Goal: Information Seeking & Learning: Learn about a topic

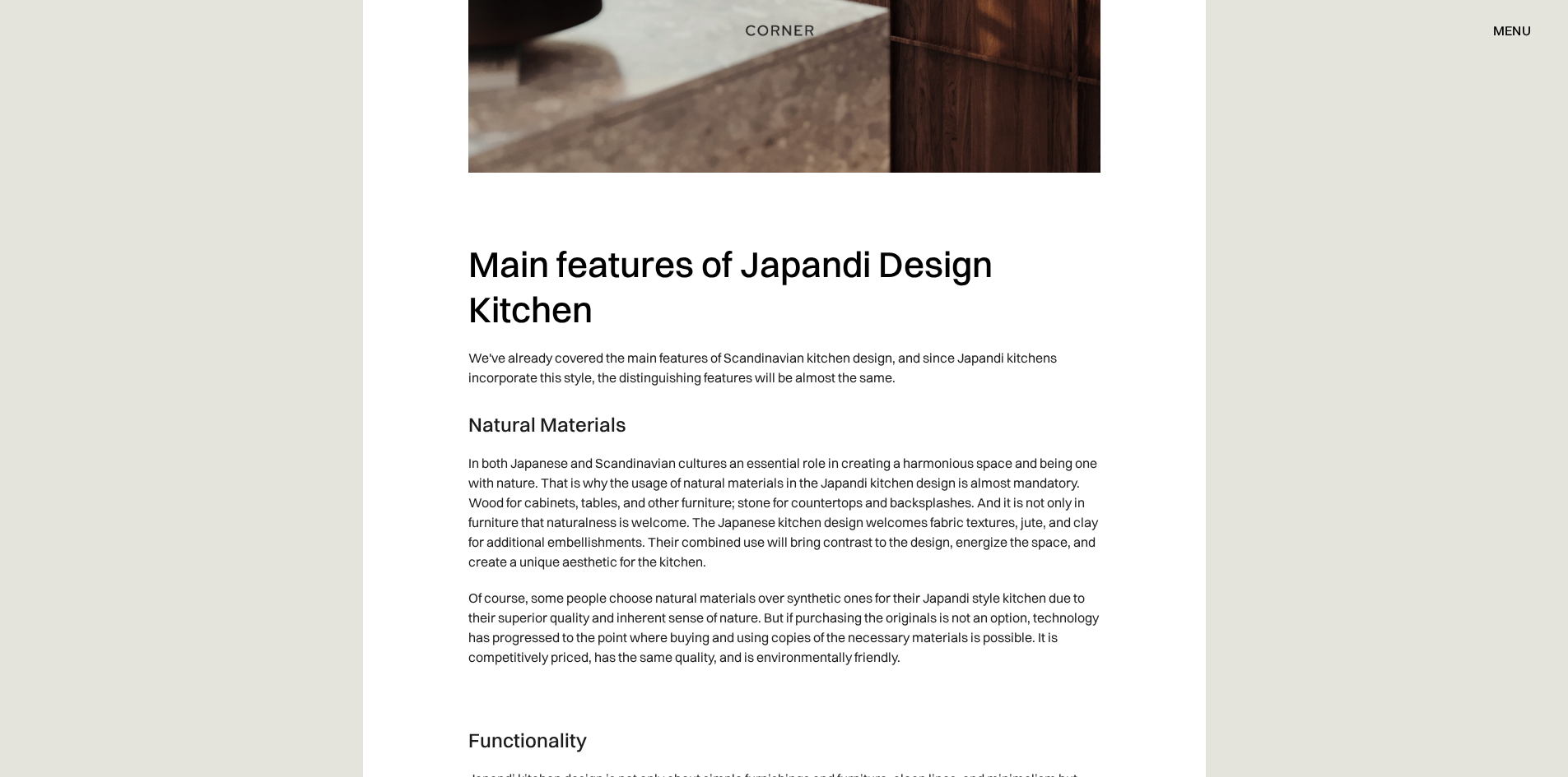
scroll to position [3044, 0]
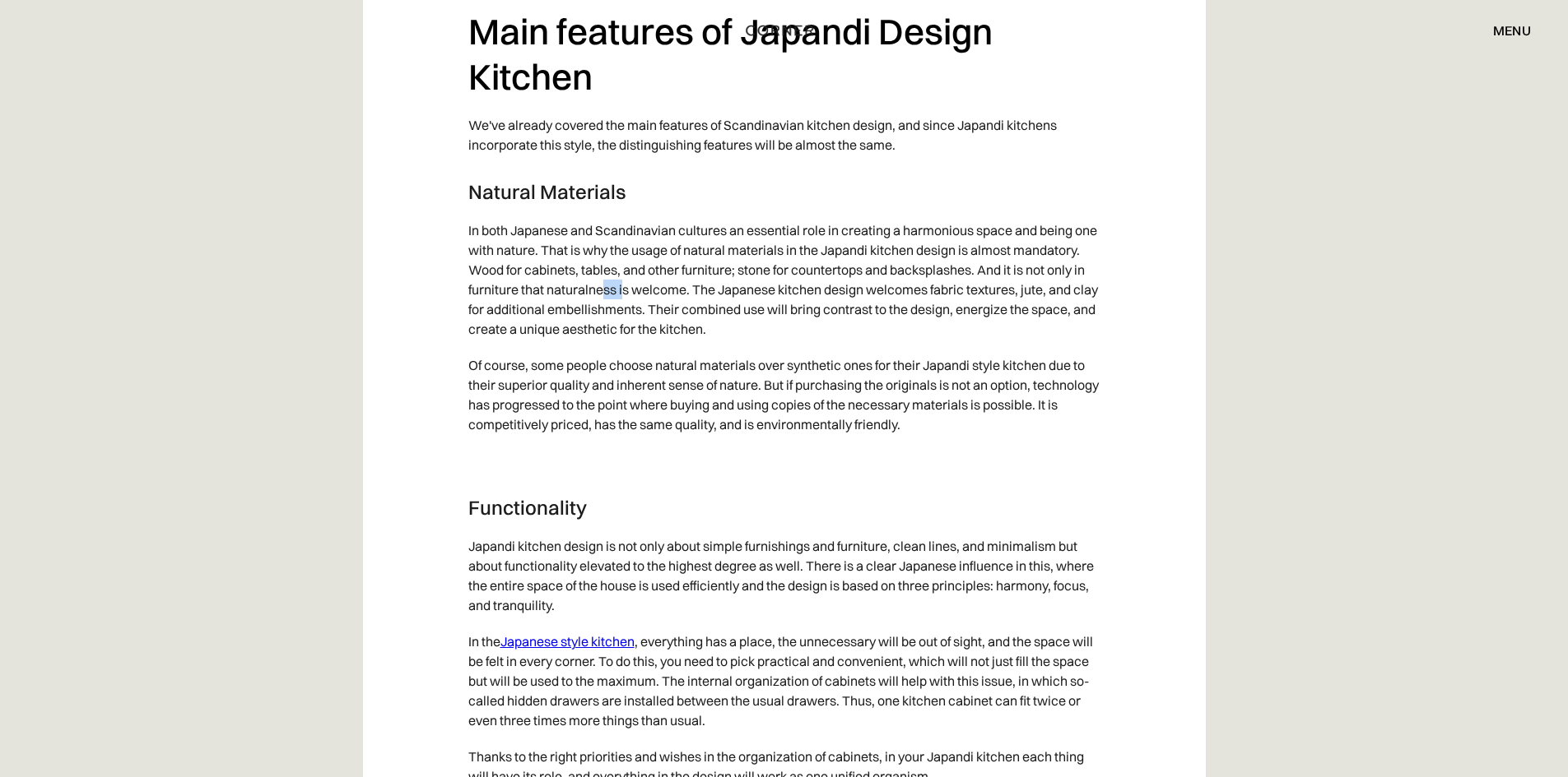
drag, startPoint x: 663, startPoint y: 305, endPoint x: 685, endPoint y: 306, distance: 22.0
click at [685, 306] on p "In both Japanese and Scandinavian cultures an essential role in creating a harm…" at bounding box center [784, 279] width 632 height 135
click at [594, 285] on p "In both Japanese and Scandinavian cultures an essential role in creating a harm…" at bounding box center [784, 279] width 632 height 135
drag, startPoint x: 506, startPoint y: 425, endPoint x: 603, endPoint y: 425, distance: 97.0
click at [603, 425] on p "Of course, some people choose natural materials over synthetic ones for their J…" at bounding box center [784, 395] width 632 height 95
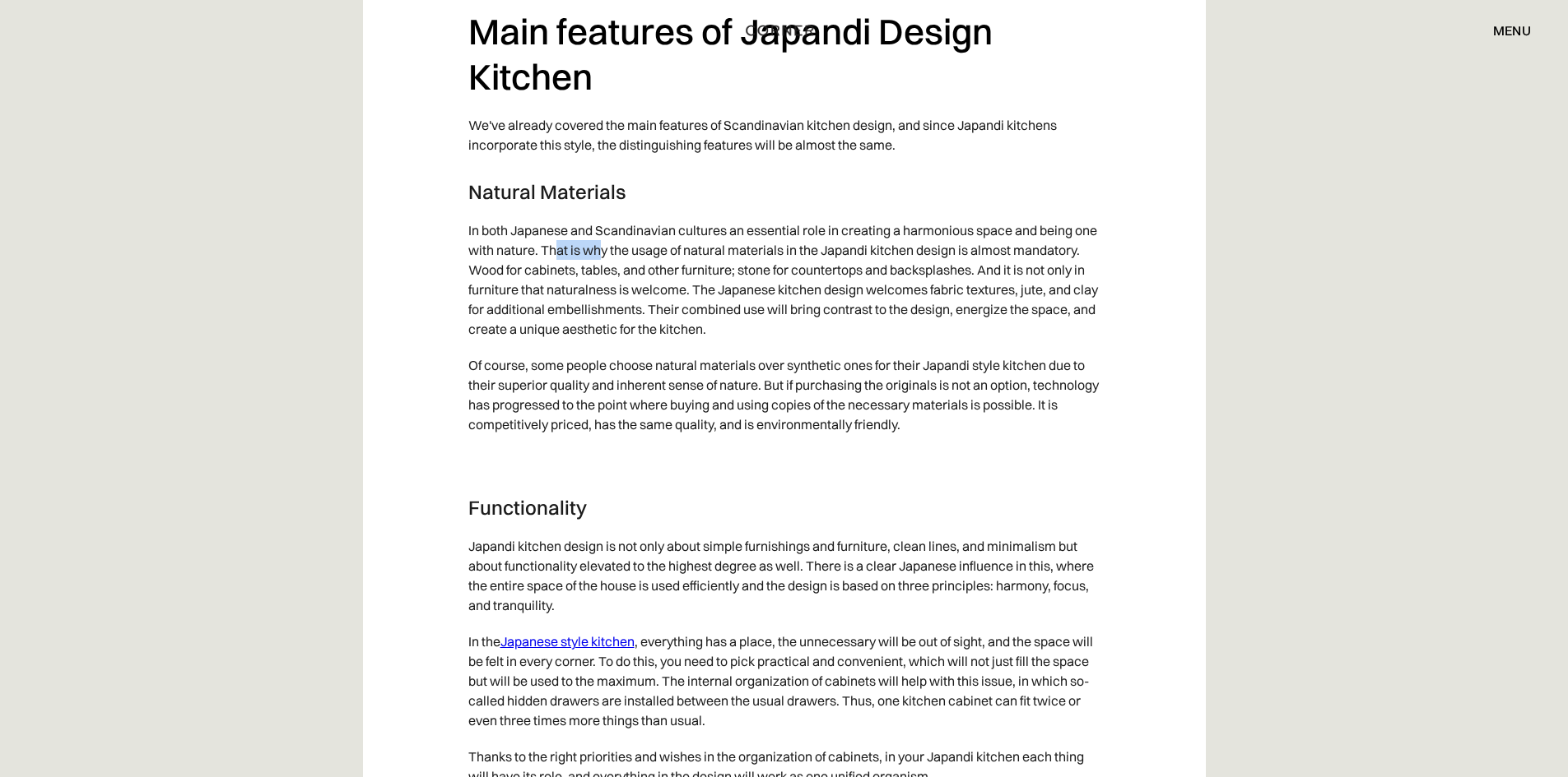
drag, startPoint x: 582, startPoint y: 264, endPoint x: 628, endPoint y: 265, distance: 46.0
click at [628, 265] on p "In both Japanese and Scandinavian cultures an essential role in creating a harm…" at bounding box center [784, 279] width 632 height 135
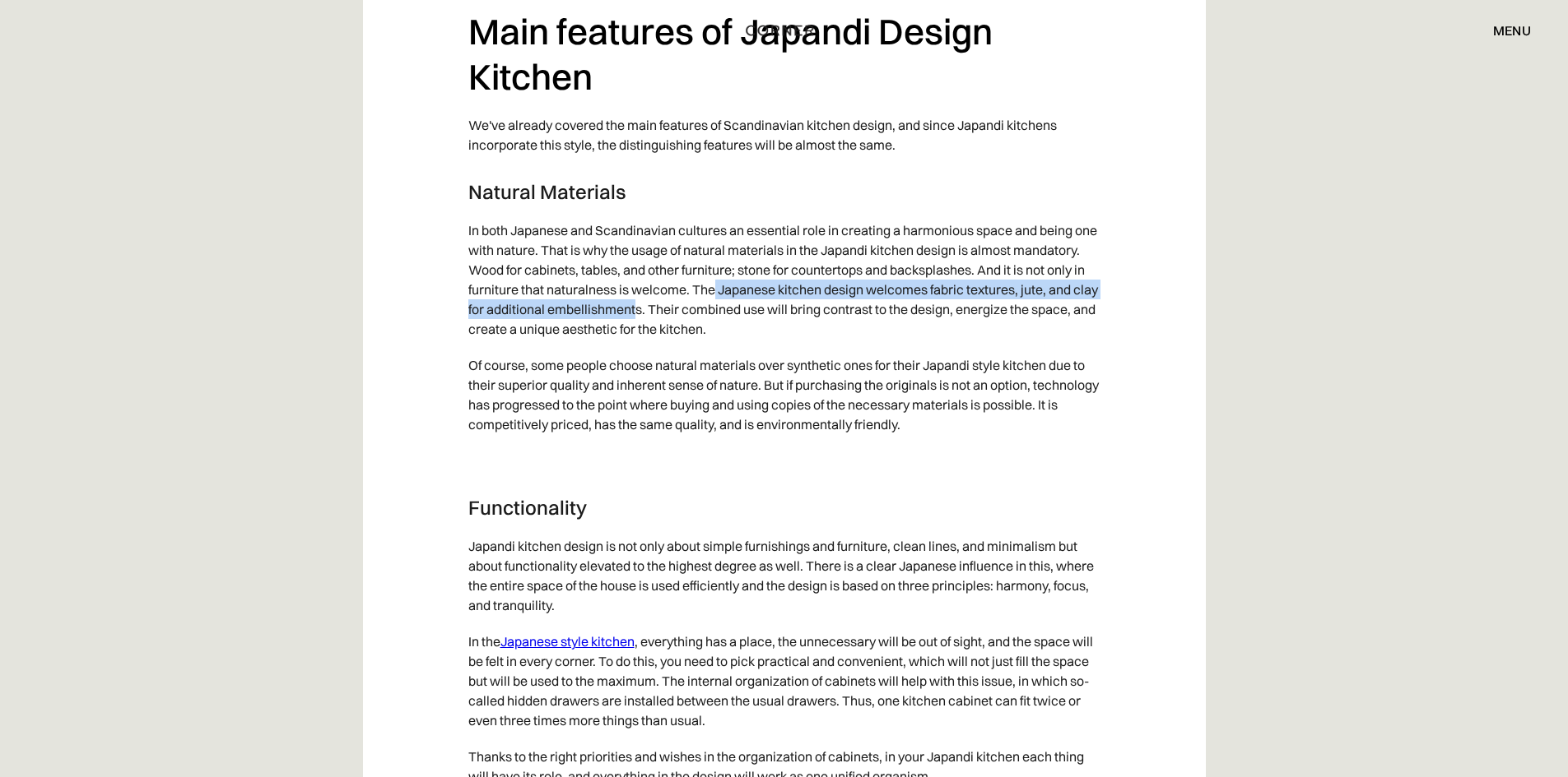
drag, startPoint x: 776, startPoint y: 307, endPoint x: 715, endPoint y: 337, distance: 68.0
click at [715, 337] on p "In both Japanese and Scandinavian cultures an essential role in creating a harm…" at bounding box center [784, 279] width 632 height 135
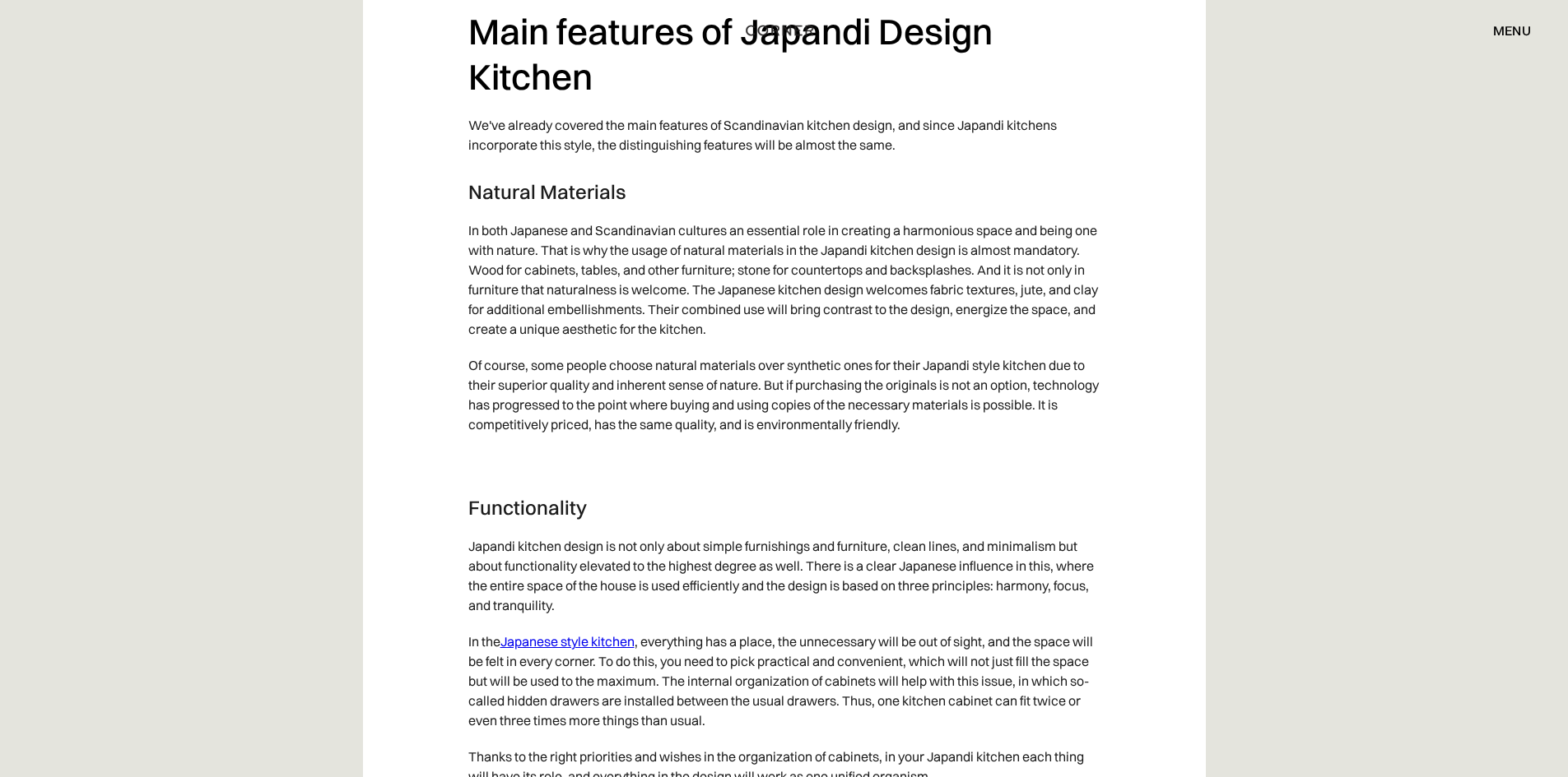
click at [776, 394] on p "Of course, some people choose natural materials over synthetic ones for their J…" at bounding box center [784, 395] width 632 height 95
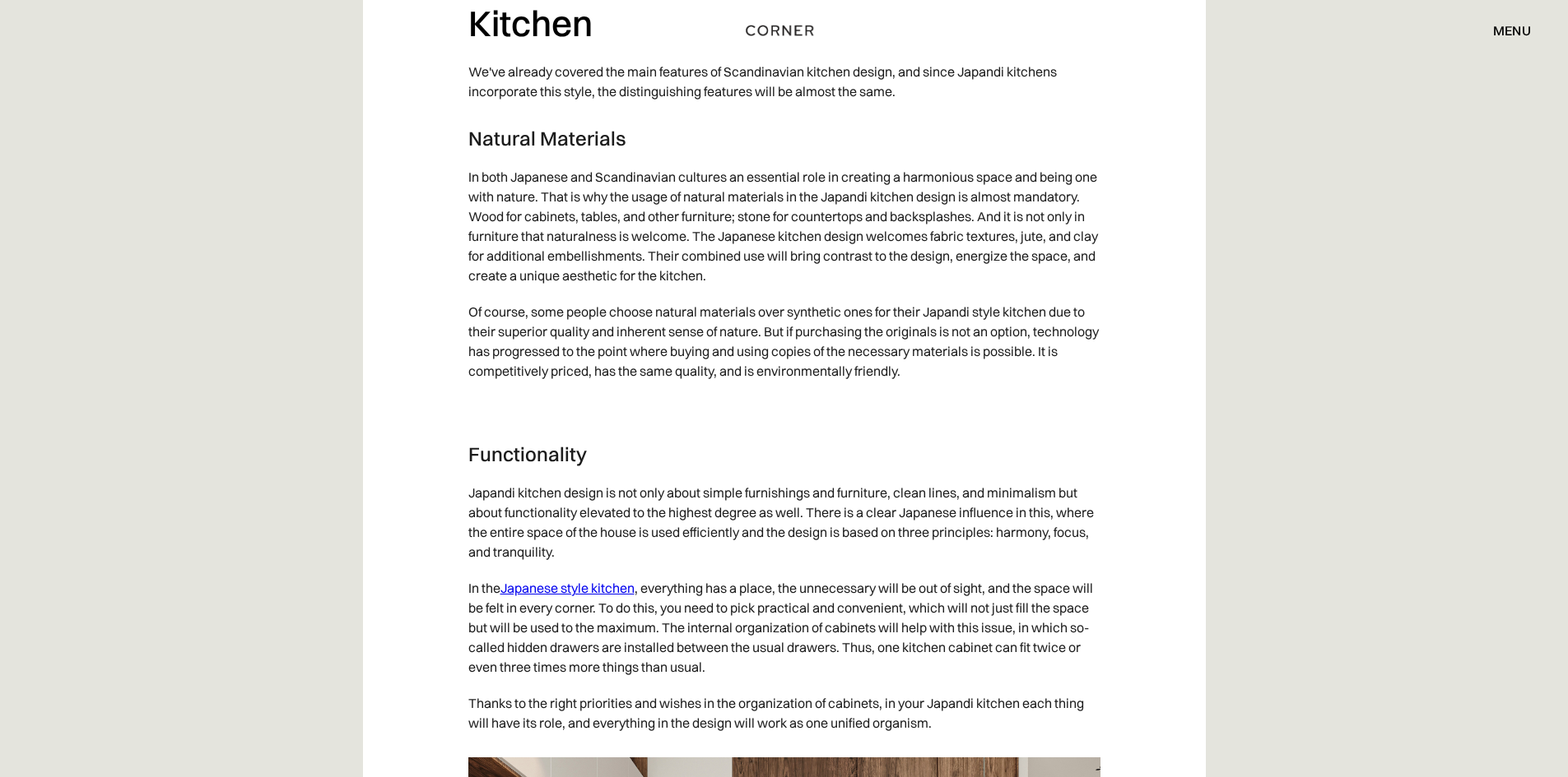
scroll to position [3126, 0]
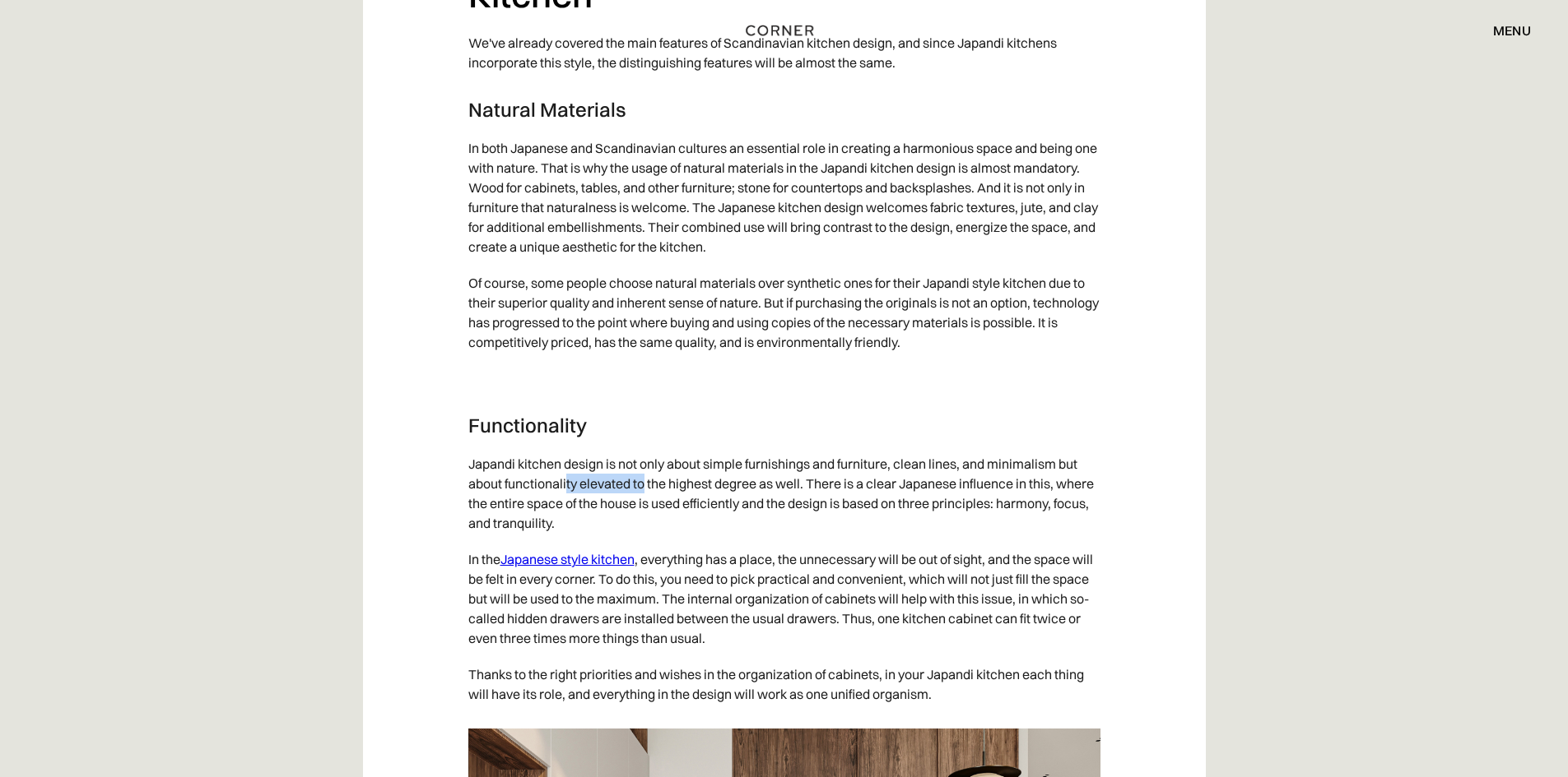
drag, startPoint x: 568, startPoint y: 504, endPoint x: 644, endPoint y: 508, distance: 76.1
click at [644, 508] on p "Japandi kitchen design is not only about simple furnishings and furniture, clea…" at bounding box center [784, 493] width 632 height 95
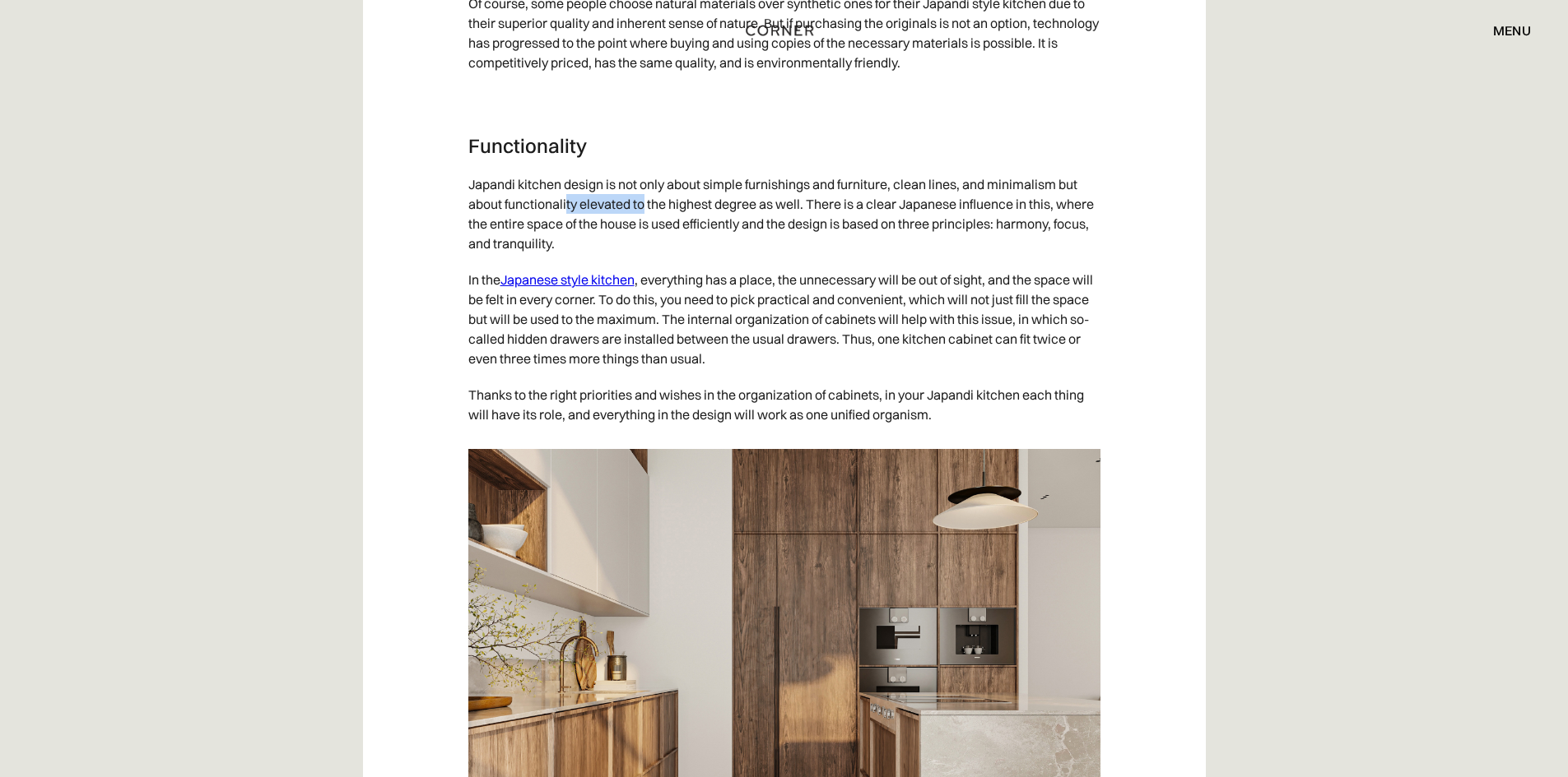
scroll to position [3455, 0]
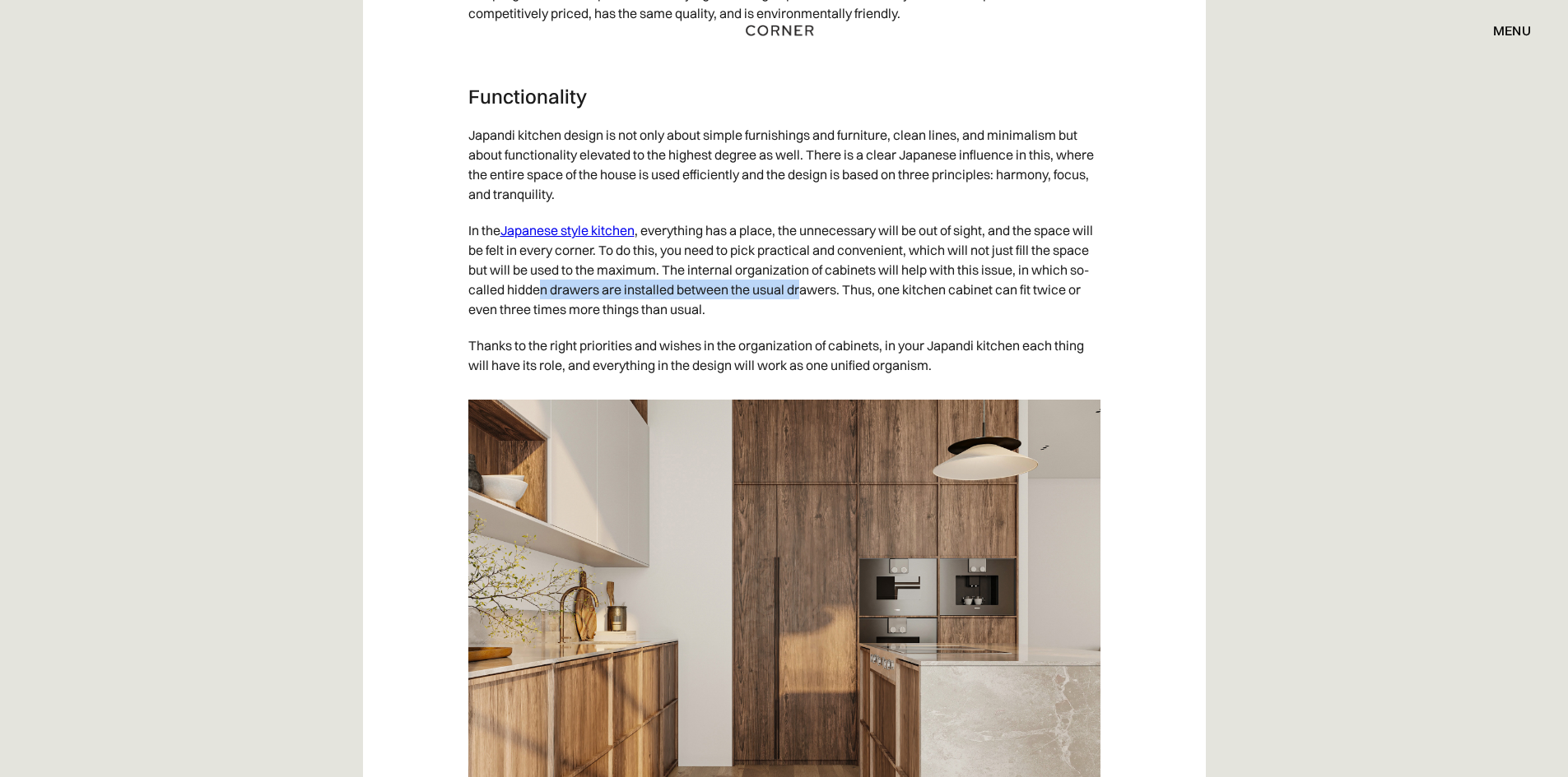
drag, startPoint x: 596, startPoint y: 312, endPoint x: 857, endPoint y: 311, distance: 261.0
click at [857, 311] on p "In the Japanese style kitchen , everything has a place, the unnecessary will be…" at bounding box center [784, 270] width 632 height 116
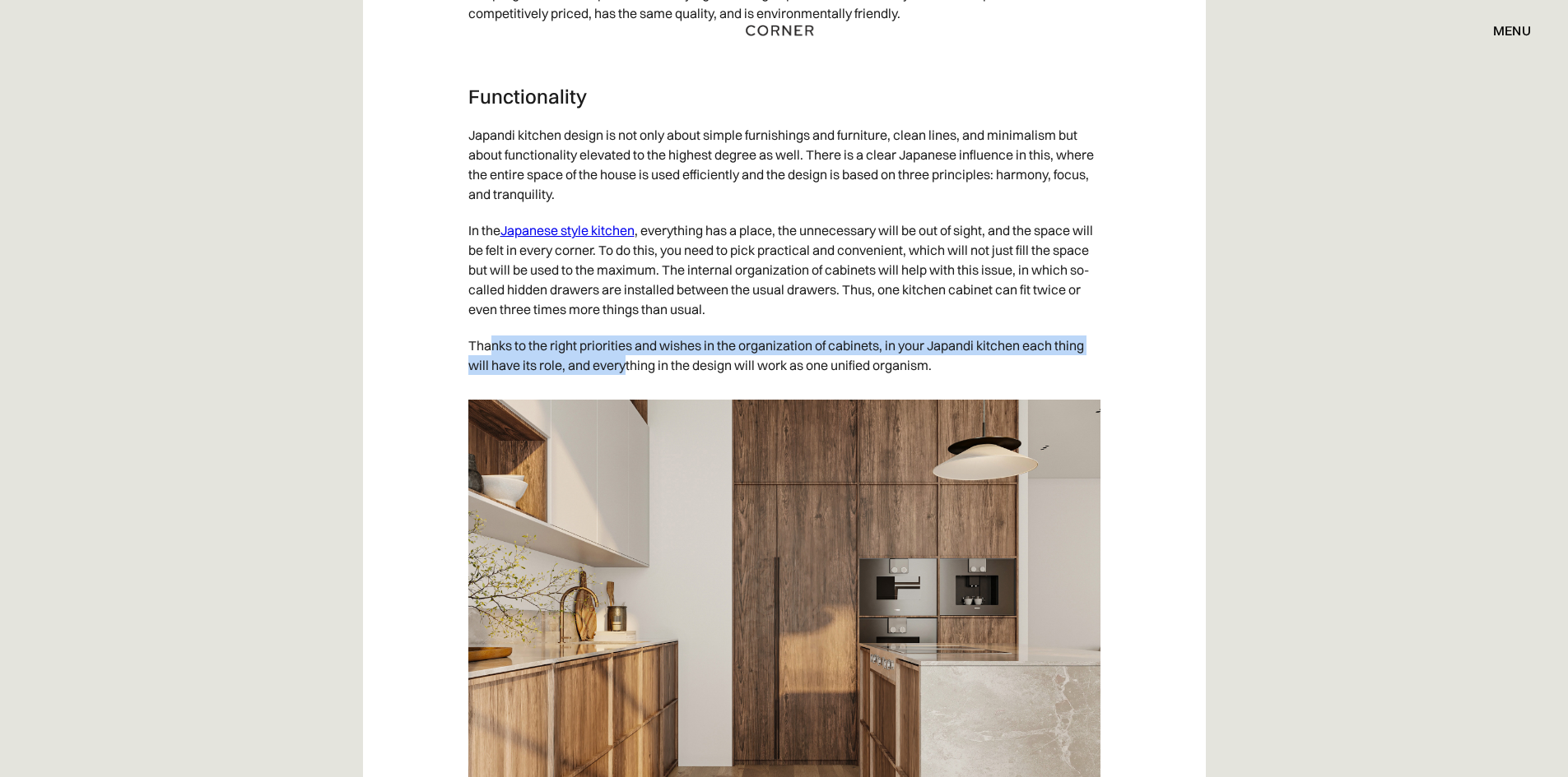
drag, startPoint x: 493, startPoint y: 368, endPoint x: 624, endPoint y: 376, distance: 131.2
click at [624, 376] on p "Thanks to the right priorities and wishes in the organization of cabinets, in y…" at bounding box center [784, 355] width 632 height 56
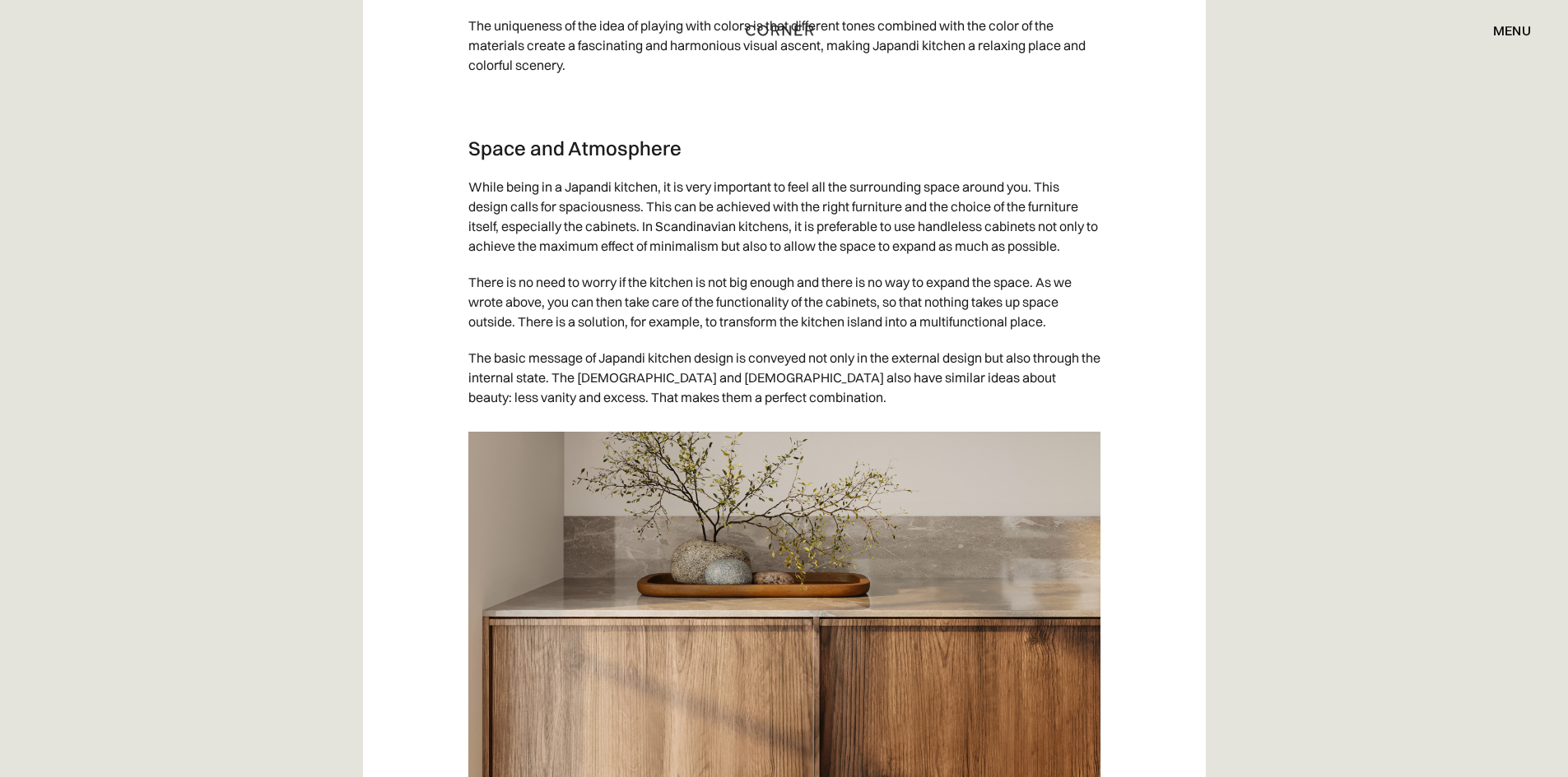
scroll to position [4607, 0]
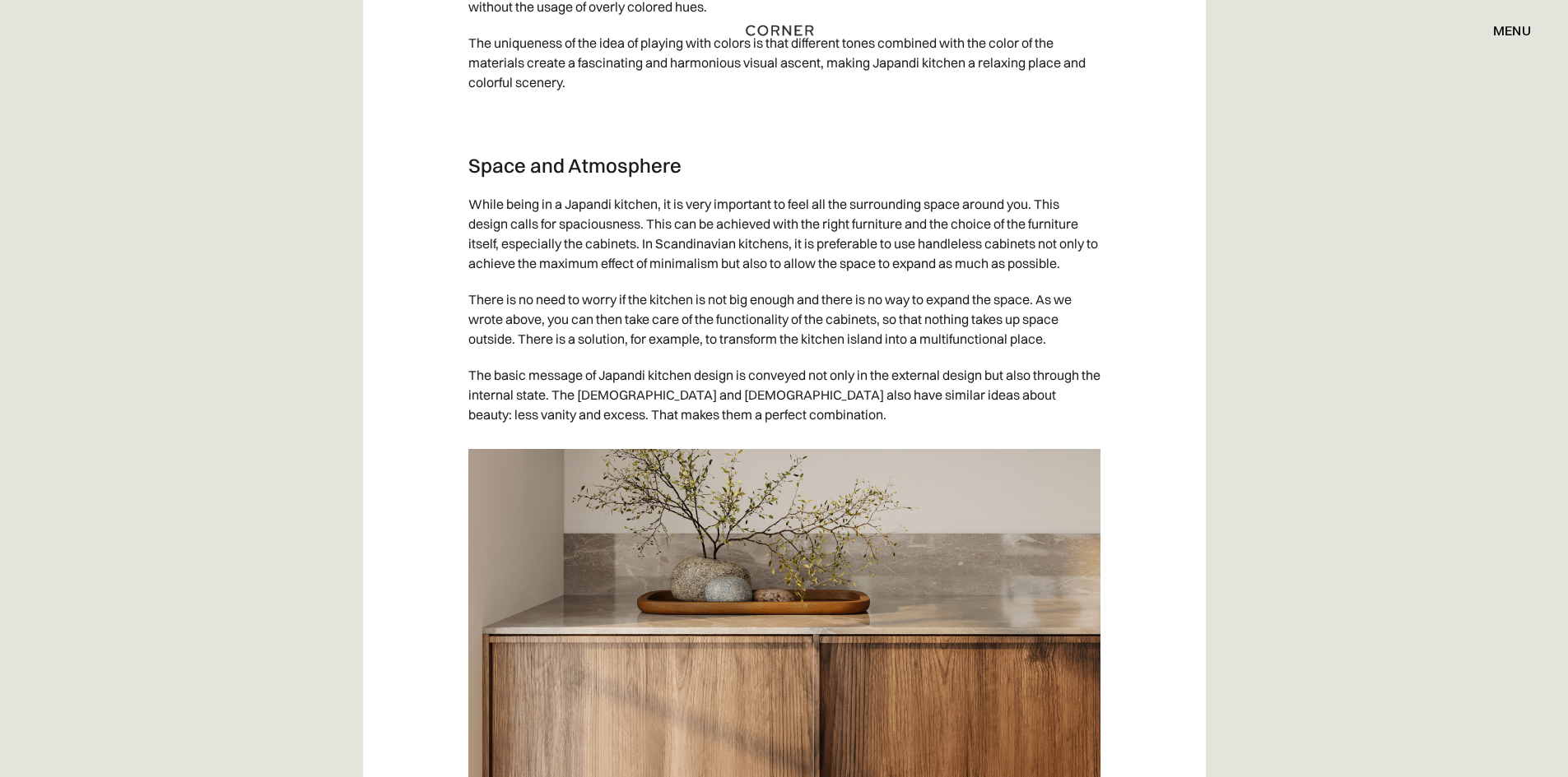
click at [338, 523] on div "An increasing variety of kitchen designs are being showcased to clients due to …" at bounding box center [784, 237] width 1568 height 7670
